Goal: Find contact information: Obtain details needed to contact an individual or organization

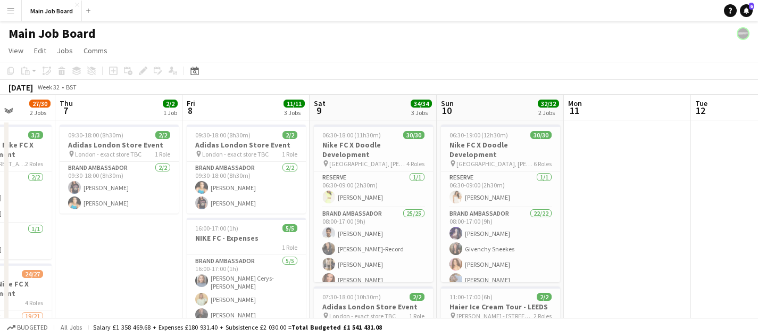
scroll to position [0, 334]
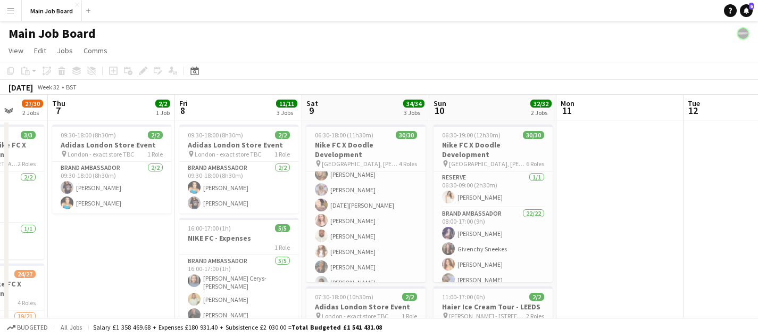
click at [388, 213] on app-card-role "Brand Ambassador 25/25 08:00-17:00 (9h) [PERSON_NAME] [PERSON_NAME]-Record [PER…" at bounding box center [365, 86] width 119 height 413
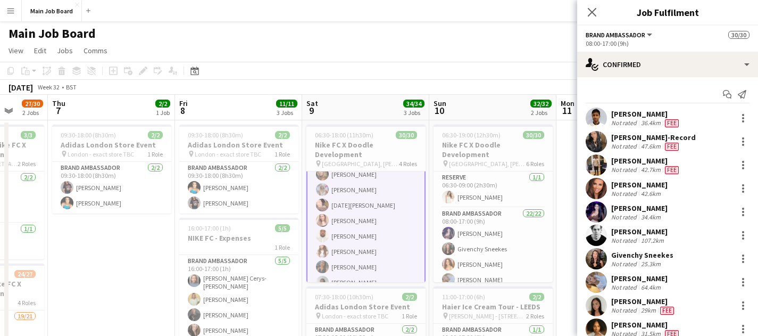
scroll to position [386, 0]
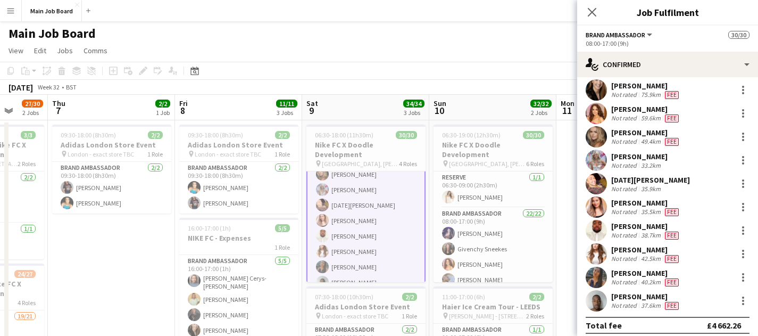
click at [596, 276] on app-user-avatar at bounding box center [596, 277] width 21 height 21
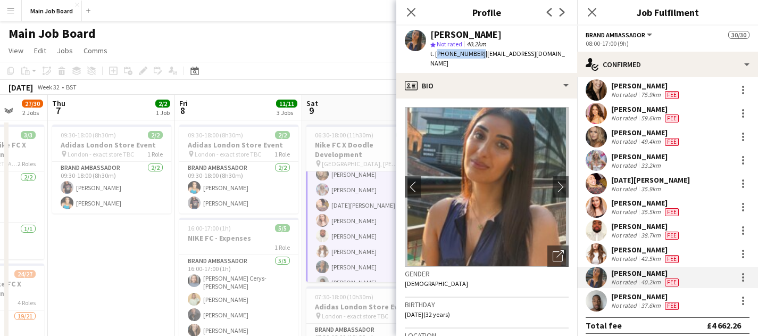
drag, startPoint x: 477, startPoint y: 54, endPoint x: 436, endPoint y: 54, distance: 41.5
click at [436, 54] on span "t. [PHONE_NUMBER]" at bounding box center [457, 53] width 55 height 8
copy span "[PHONE_NUMBER]"
click at [750, 117] on div "[PERSON_NAME] Not rated 59.6km Fee" at bounding box center [667, 113] width 181 height 21
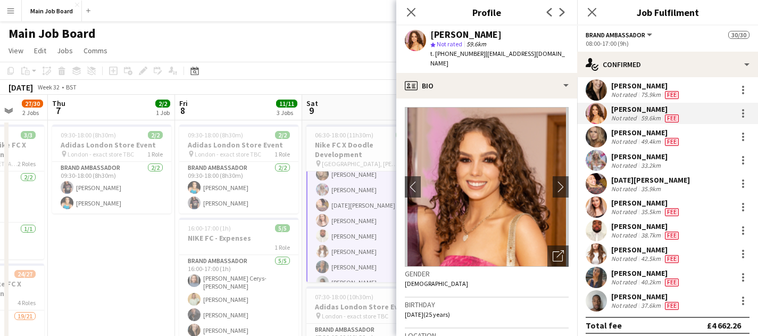
click at [352, 267] on app-card-role "Brand Ambassador 25/25 08:00-17:00 (9h) [PERSON_NAME] [PERSON_NAME]-Record [PER…" at bounding box center [365, 86] width 119 height 415
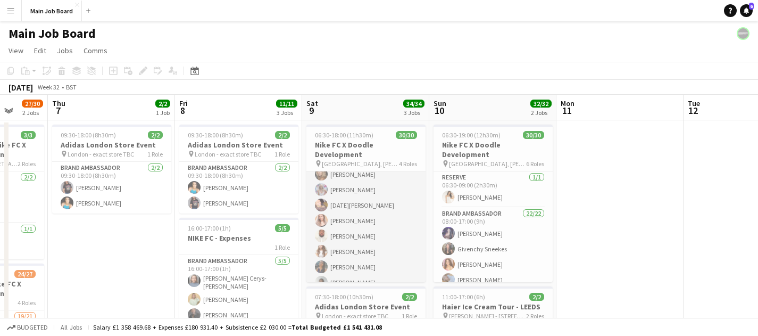
click at [331, 271] on app-card-role "Brand Ambassador 25/25 08:00-17:00 (9h) [PERSON_NAME] [PERSON_NAME]-Record [PER…" at bounding box center [365, 86] width 119 height 413
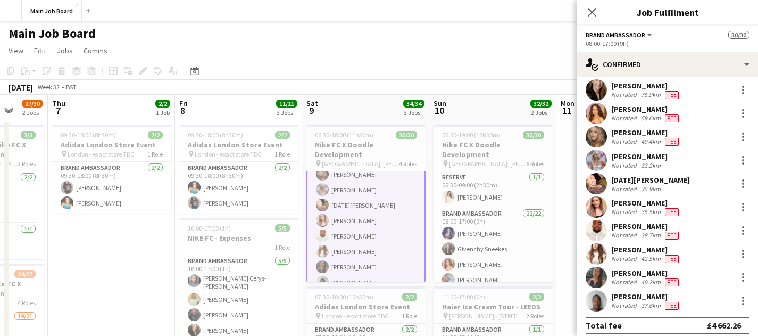
click at [599, 298] on app-user-avatar at bounding box center [596, 300] width 21 height 21
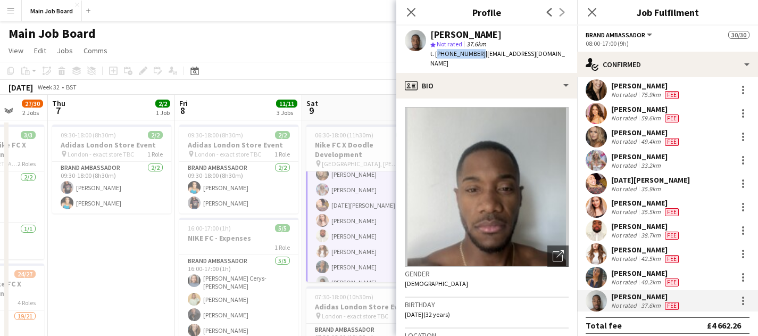
drag, startPoint x: 477, startPoint y: 56, endPoint x: 436, endPoint y: 54, distance: 41.0
click at [436, 54] on span "t. [PHONE_NUMBER]" at bounding box center [457, 53] width 55 height 8
copy span "[PHONE_NUMBER]"
click at [15, 8] on button "Menu" at bounding box center [10, 10] width 21 height 21
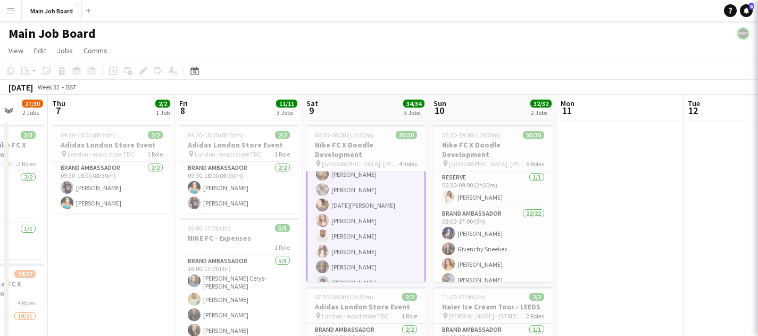
scroll to position [328, 0]
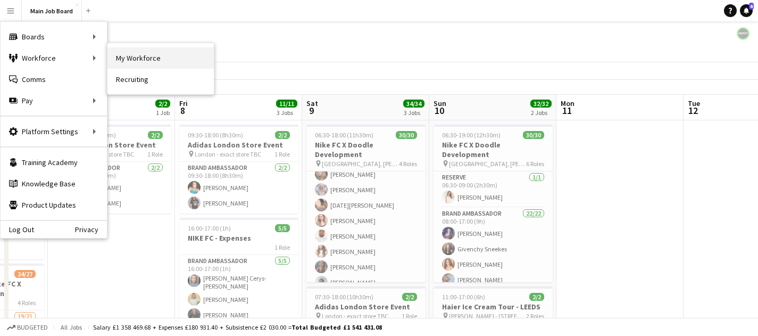
click at [146, 60] on link "My Workforce" at bounding box center [160, 57] width 106 height 21
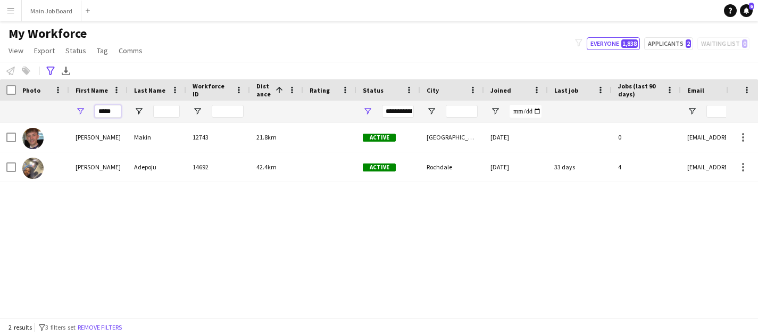
drag, startPoint x: 117, startPoint y: 115, endPoint x: 46, endPoint y: 115, distance: 70.2
click at [46, 115] on div "*****" at bounding box center [603, 111] width 1207 height 21
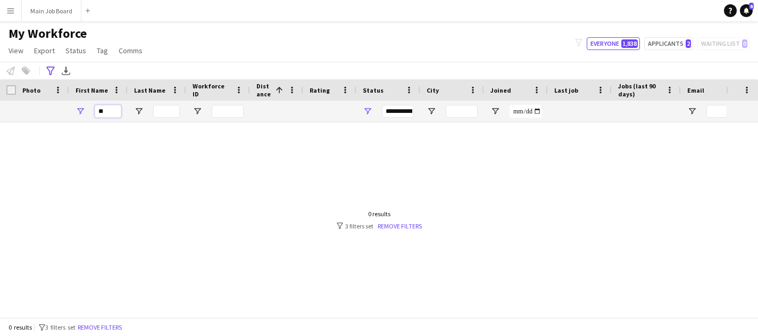
type input "*"
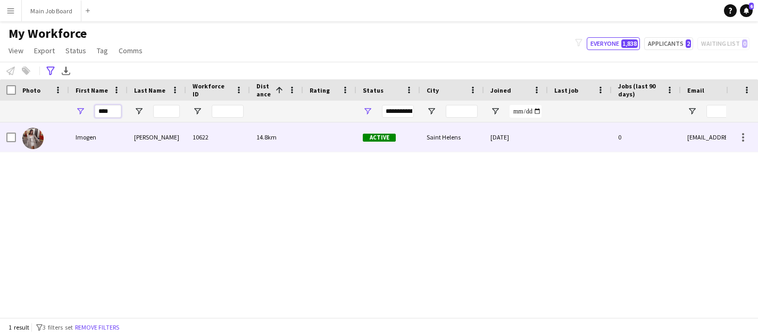
type input "****"
click at [99, 137] on div "Imogen" at bounding box center [98, 136] width 59 height 29
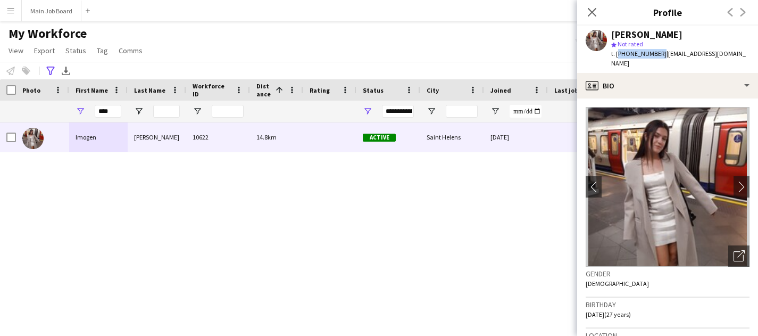
drag, startPoint x: 657, startPoint y: 54, endPoint x: 616, endPoint y: 55, distance: 41.0
click at [616, 55] on span "t. [PHONE_NUMBER]" at bounding box center [638, 53] width 55 height 8
copy span "[PHONE_NUMBER]"
